Goal: Navigation & Orientation: Find specific page/section

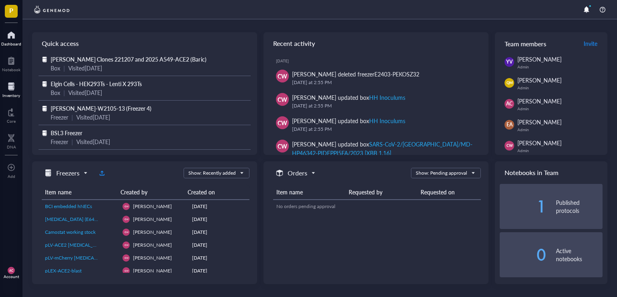
click at [16, 94] on div "Inventory" at bounding box center [11, 95] width 18 height 5
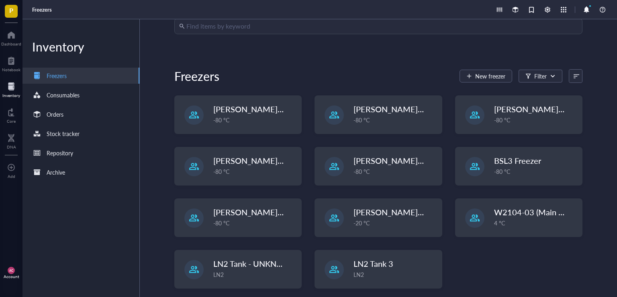
scroll to position [51, 0]
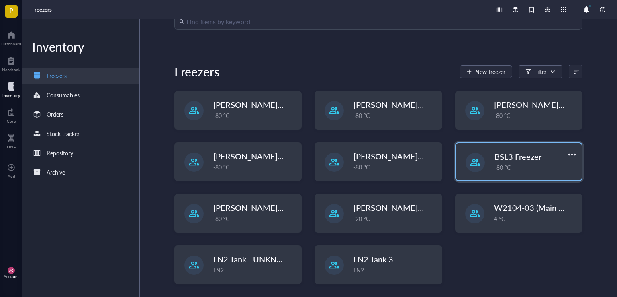
click at [510, 156] on span "BSL3 Freezer" at bounding box center [518, 156] width 47 height 11
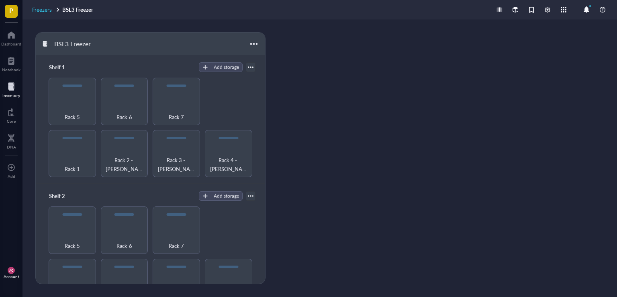
click at [48, 10] on span "Freezers" at bounding box center [42, 10] width 20 height 8
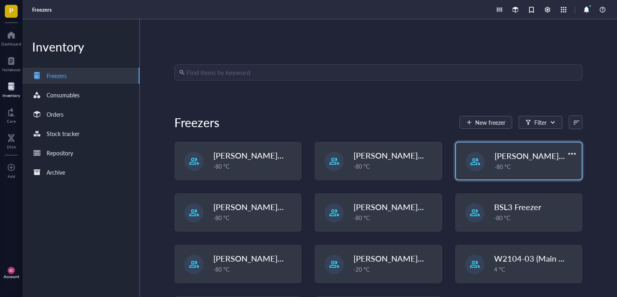
click at [524, 156] on span "[PERSON_NAME]-E2403-05" at bounding box center [547, 155] width 104 height 11
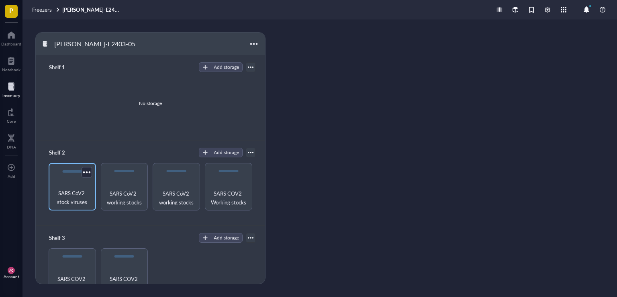
click at [55, 197] on span "SARS CoV2 stock viruses" at bounding box center [72, 197] width 39 height 18
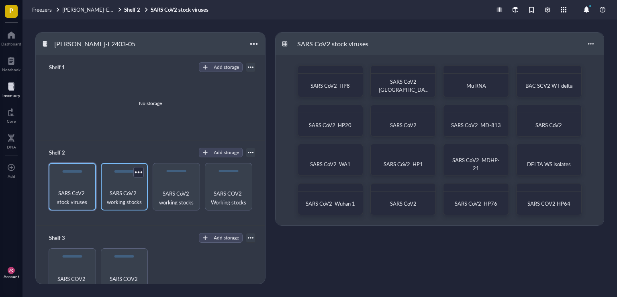
click at [131, 200] on span "SARS CoV2 working stocks" at bounding box center [124, 197] width 39 height 18
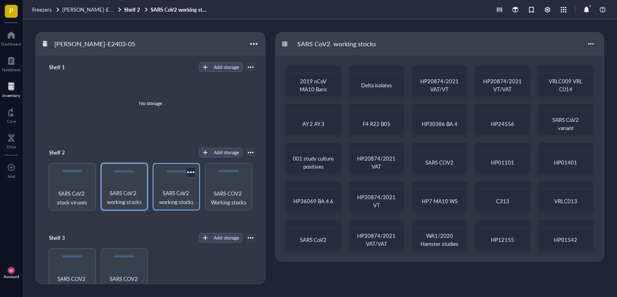
click at [172, 196] on span "SARS CoV2 working stocks" at bounding box center [176, 197] width 39 height 18
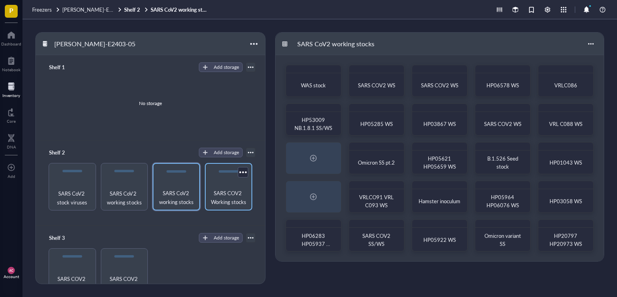
click at [224, 198] on span "SARS COV2 Working stocks" at bounding box center [228, 197] width 39 height 18
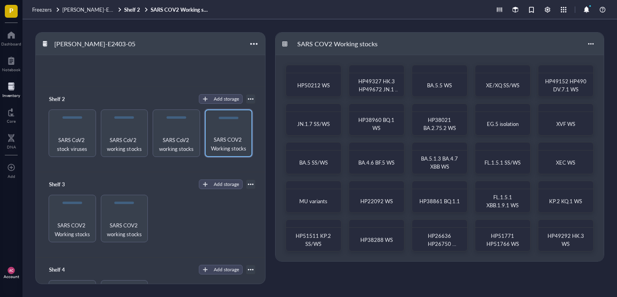
scroll to position [106, 0]
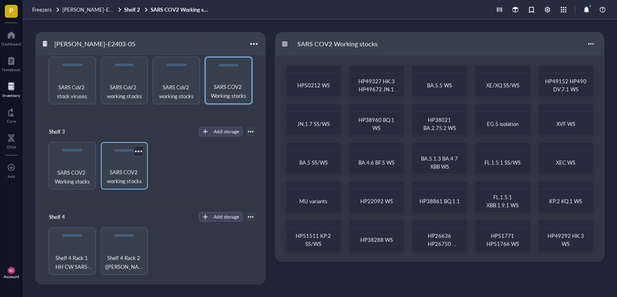
click at [124, 180] on span "SARS COV2 working stocks" at bounding box center [124, 177] width 39 height 18
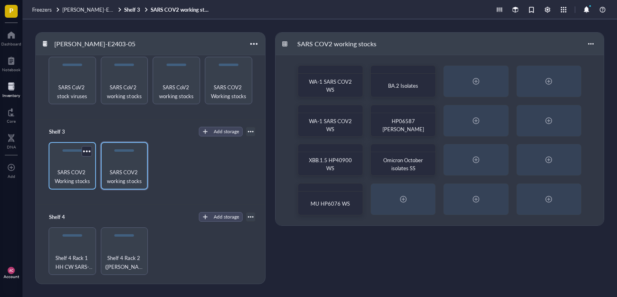
click at [68, 182] on span "SARS COV2 Working stocks" at bounding box center [72, 177] width 39 height 18
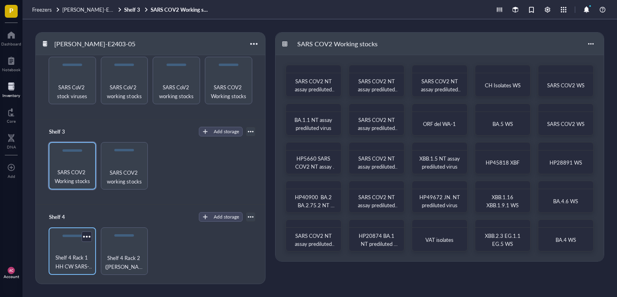
click at [59, 261] on span "Shelf 4 Rack 1 HH CW SARS-CoV-2 Working Stocks" at bounding box center [72, 262] width 39 height 18
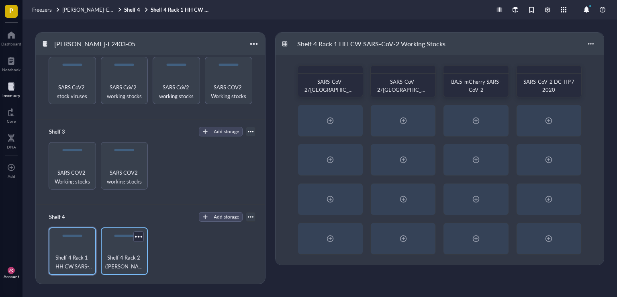
click at [133, 268] on span "Shelf 4 Rack 2 ([PERSON_NAME]-CoV-2 Experiments)" at bounding box center [124, 262] width 39 height 18
